Goal: Information Seeking & Learning: Understand process/instructions

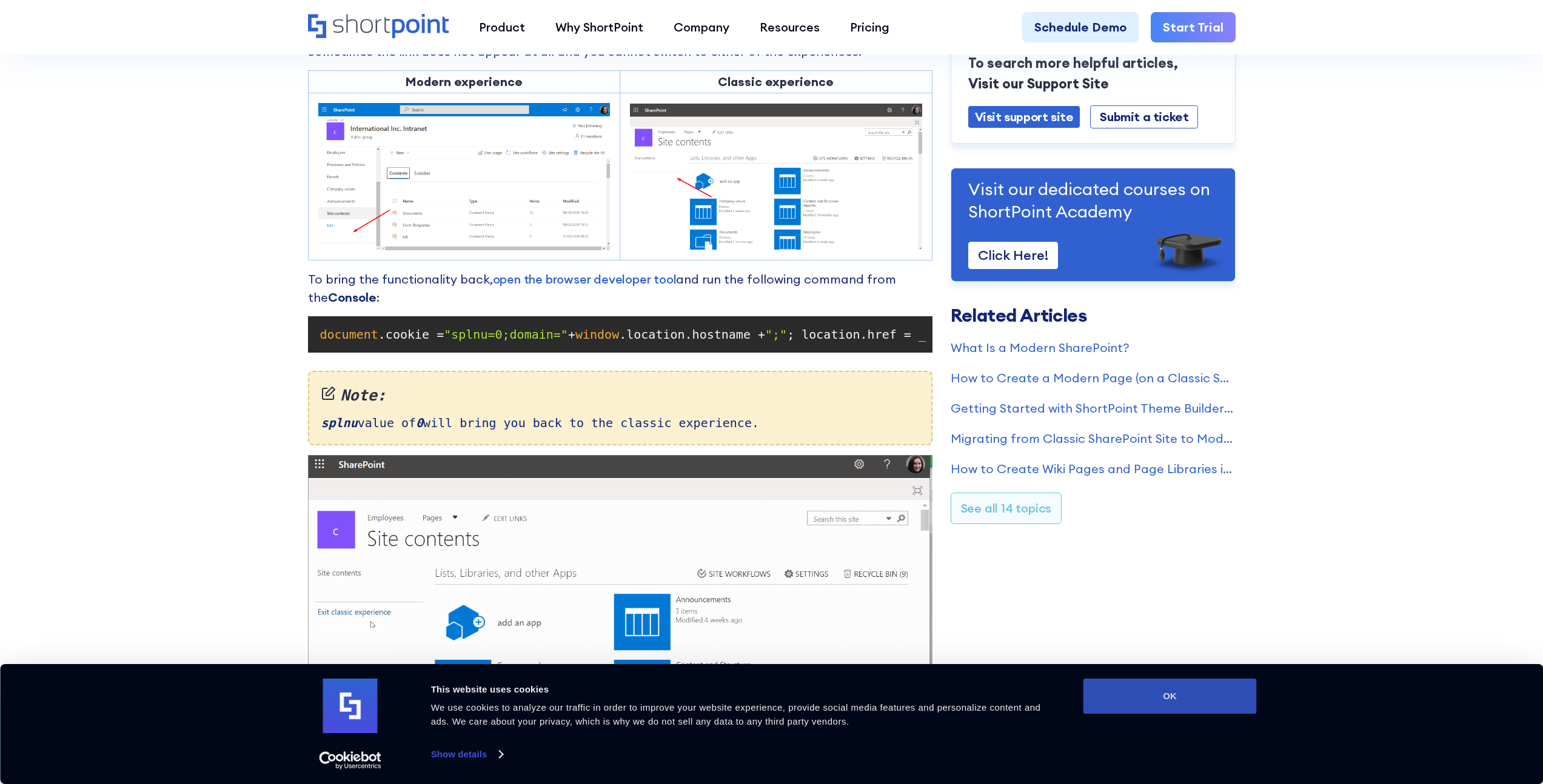
click at [1186, 701] on button "OK" at bounding box center [1170, 697] width 173 height 35
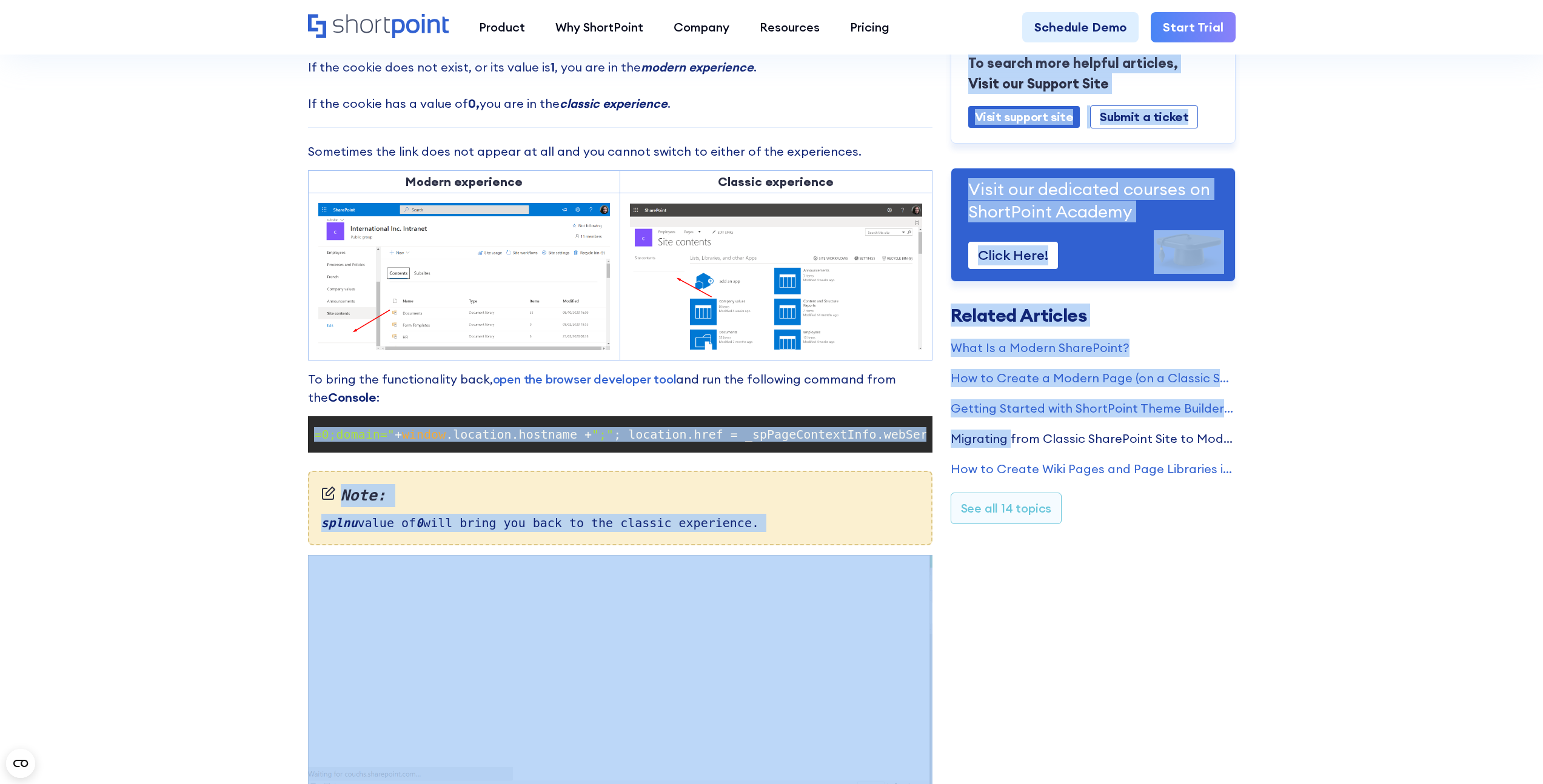
scroll to position [0, 546]
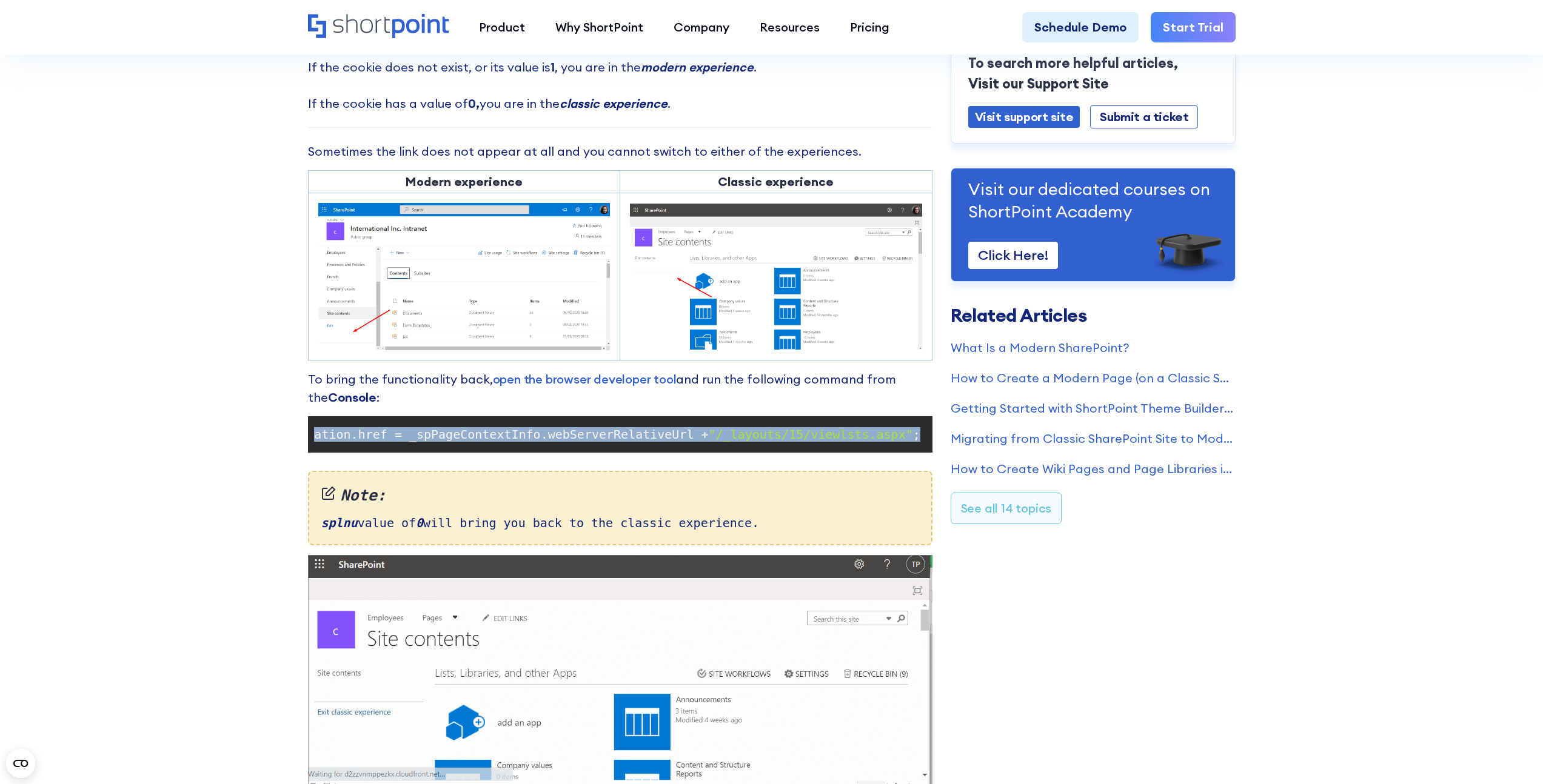
drag, startPoint x: 321, startPoint y: 433, endPoint x: 927, endPoint y: 433, distance: 606.0
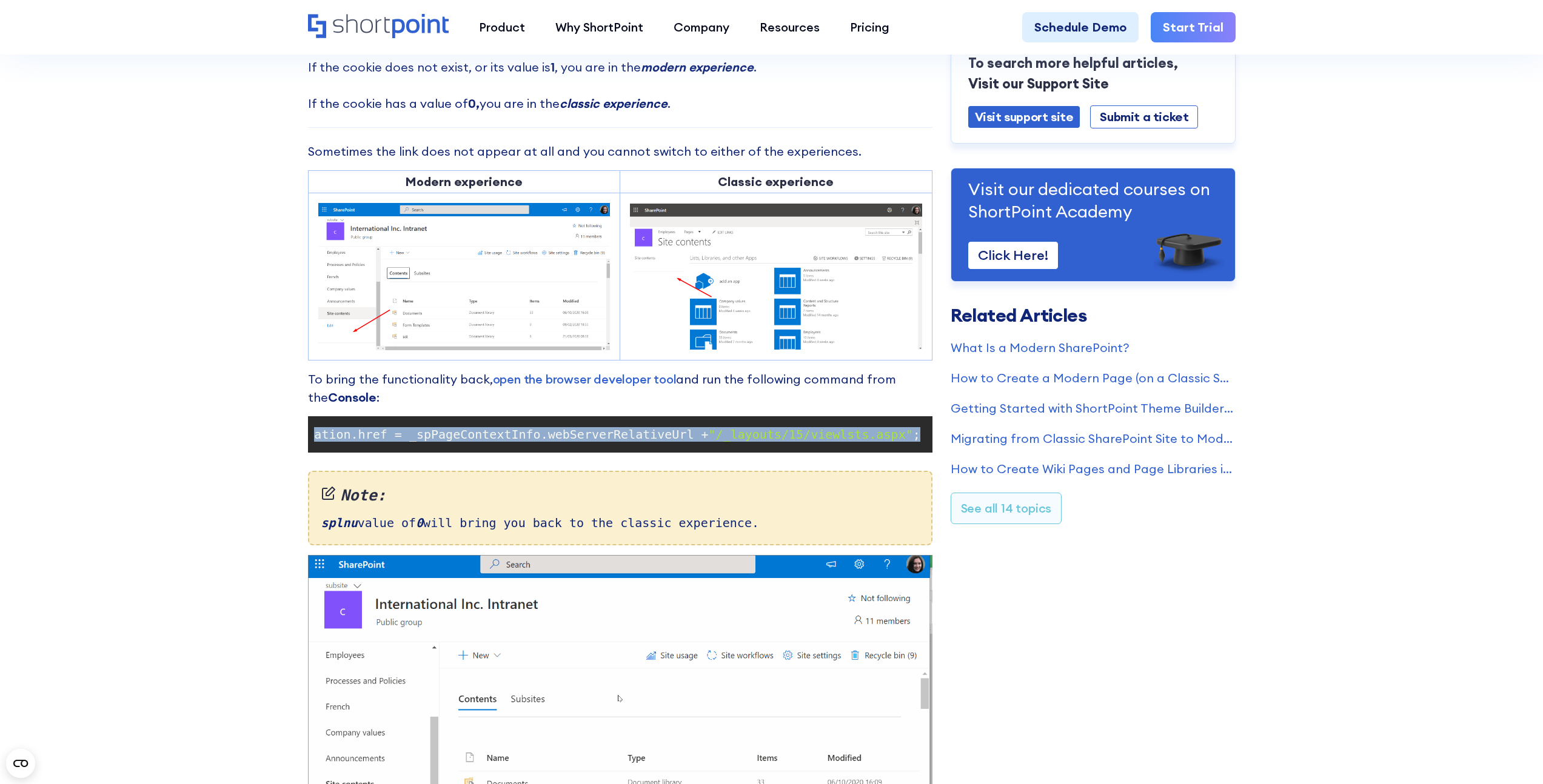
click at [927, 433] on pre "document .cookie = "splnu=0;domain=" + window .location.hostname + ";" ; locati…" at bounding box center [620, 434] width 624 height 36
copy code "document .cookie = "splnu=0;domain=" + window .location.hostname + ";" ; locati…"
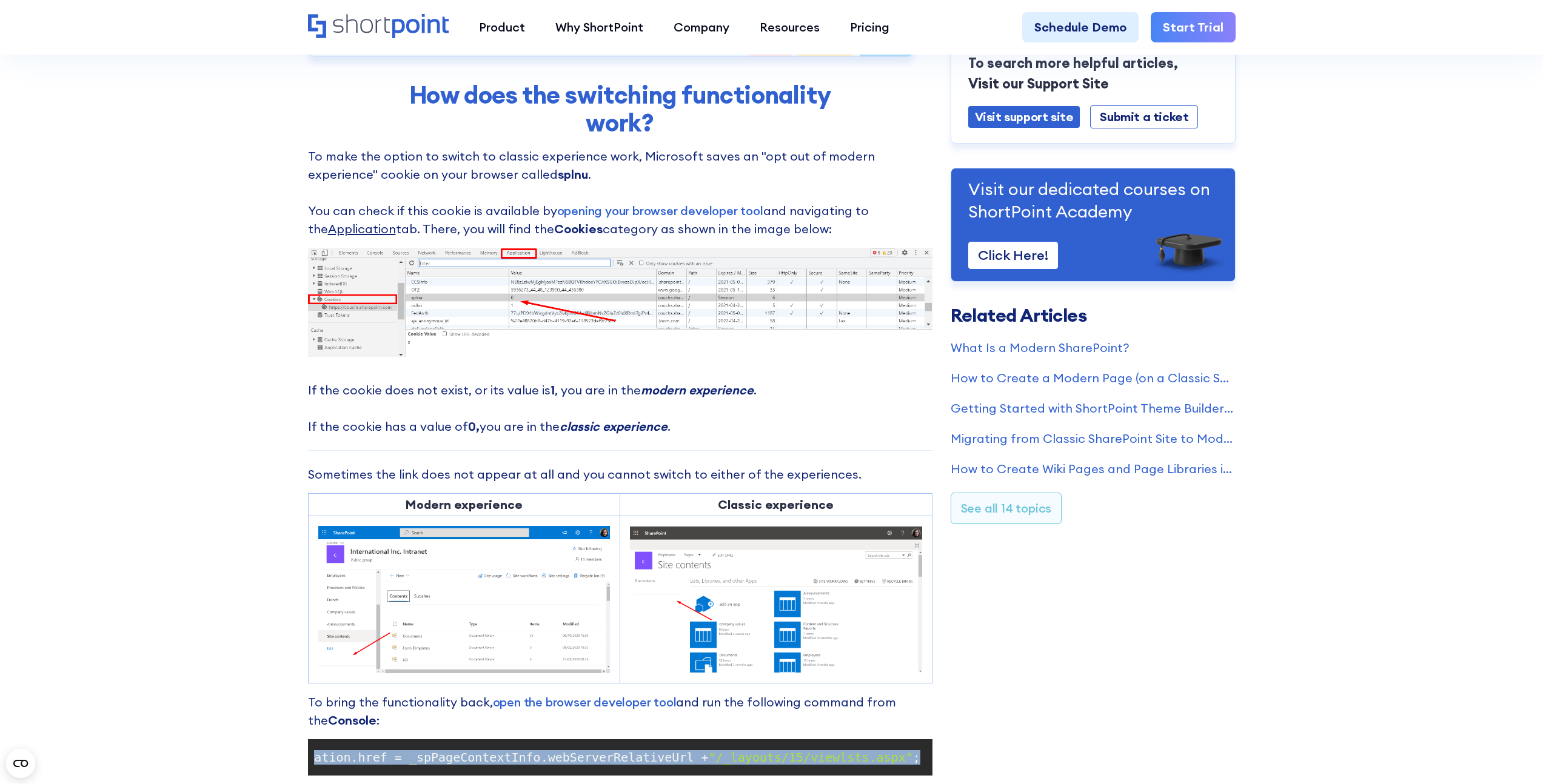
scroll to position [0, 0]
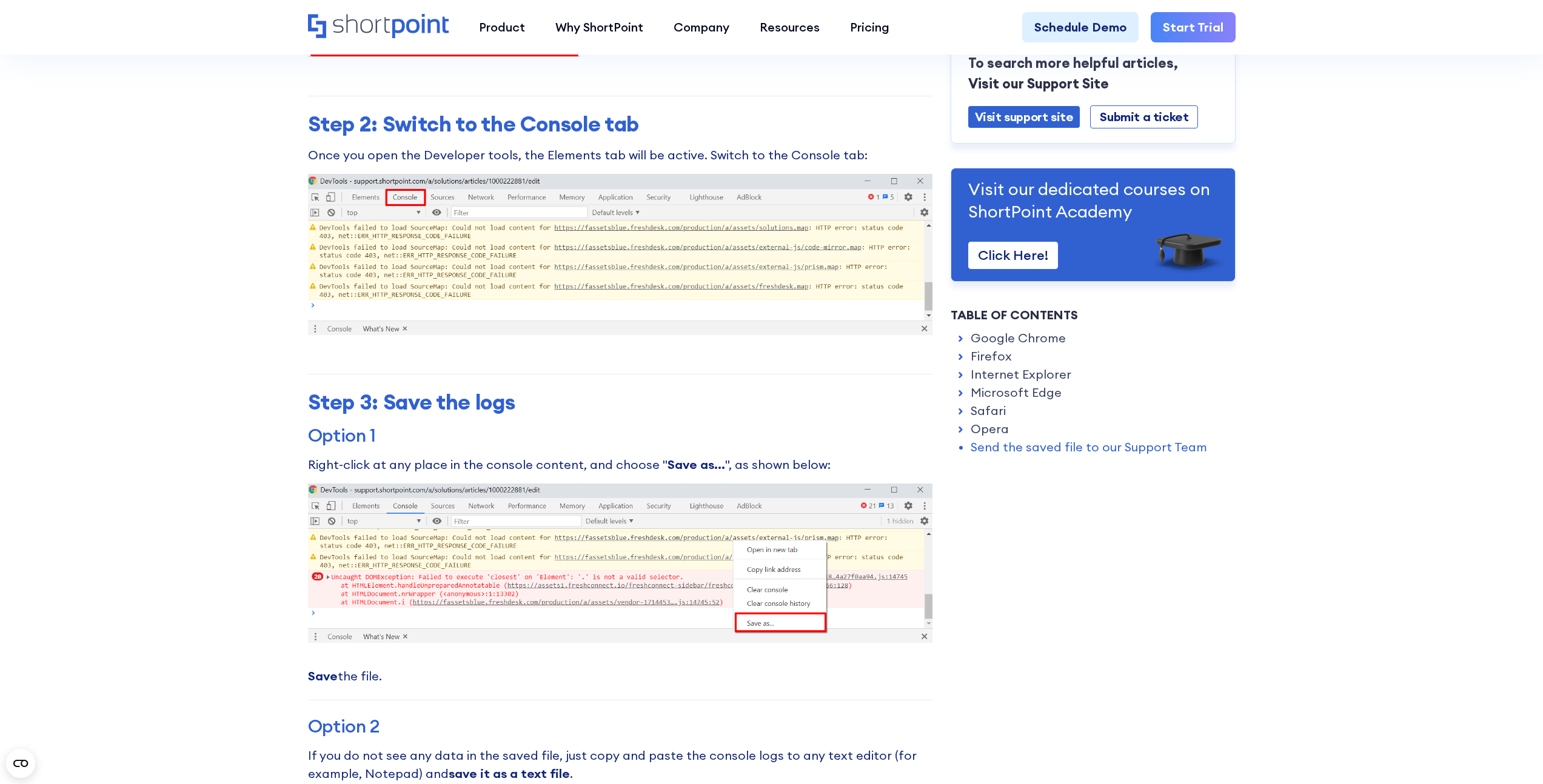
scroll to position [944, 0]
